Goal: Task Accomplishment & Management: Manage account settings

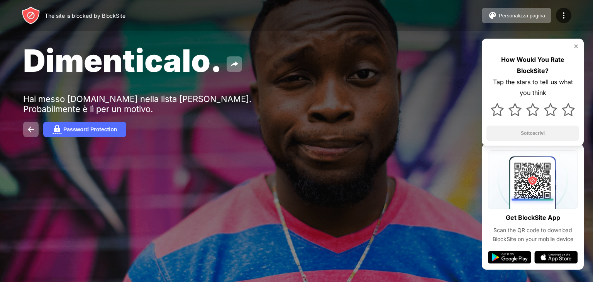
drag, startPoint x: 151, startPoint y: 12, endPoint x: 153, endPoint y: 0, distance: 12.2
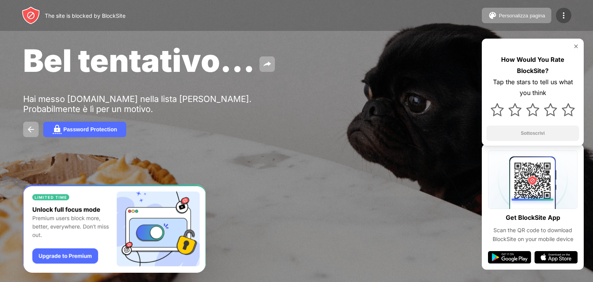
click at [561, 16] on img at bounding box center [563, 15] width 9 height 9
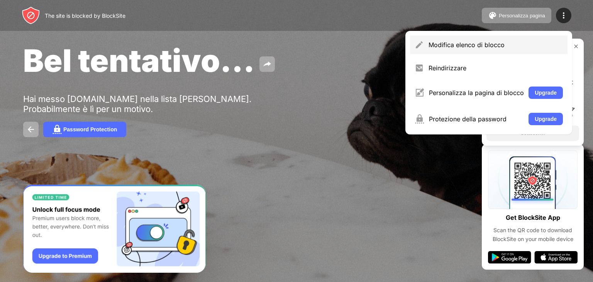
click at [504, 51] on div "Modifica elenco di blocco" at bounding box center [489, 45] width 158 height 19
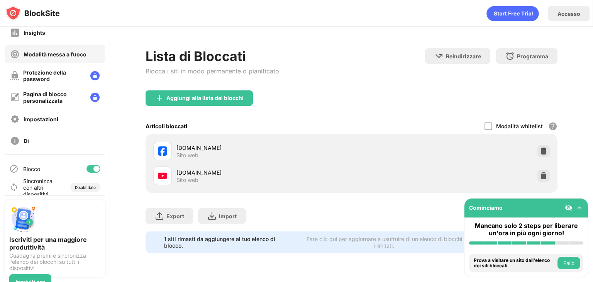
scroll to position [57, 0]
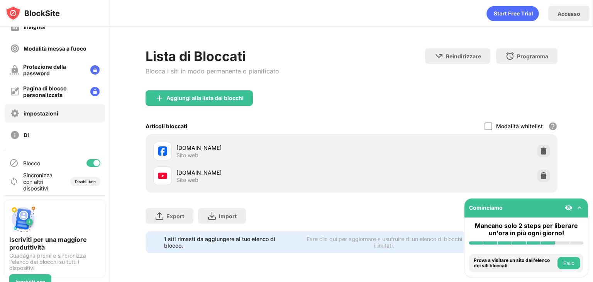
click at [62, 116] on div "impostazioni" at bounding box center [55, 113] width 100 height 19
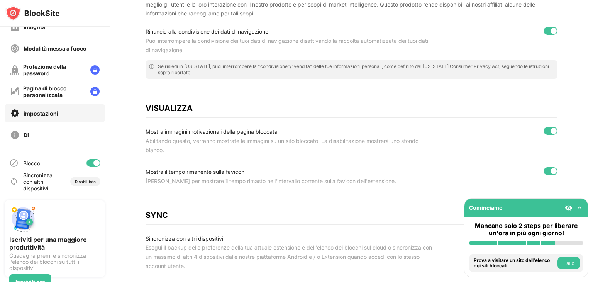
scroll to position [321, 0]
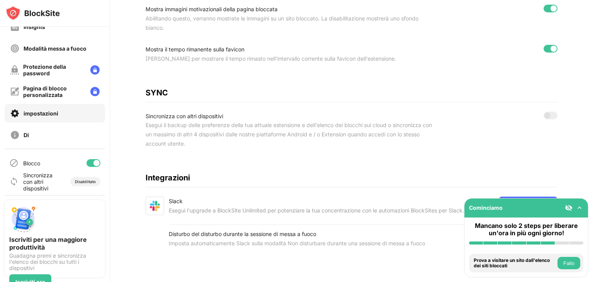
click at [87, 160] on div at bounding box center [94, 163] width 14 height 8
